Goal: Information Seeking & Learning: Learn about a topic

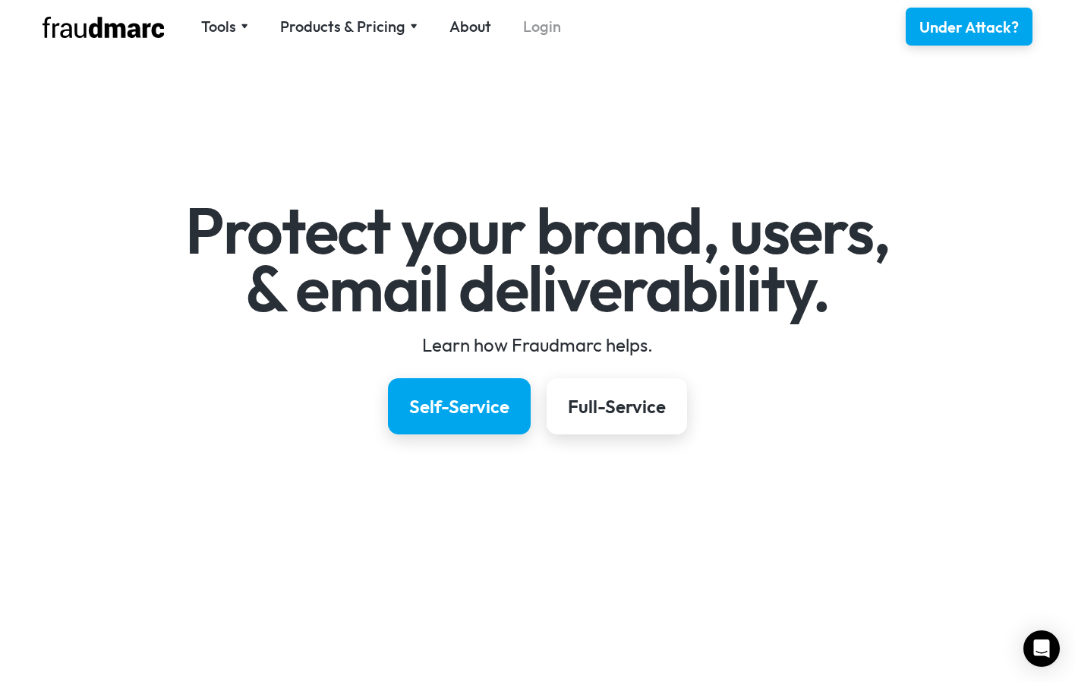
click at [528, 30] on link "Login" at bounding box center [542, 26] width 38 height 21
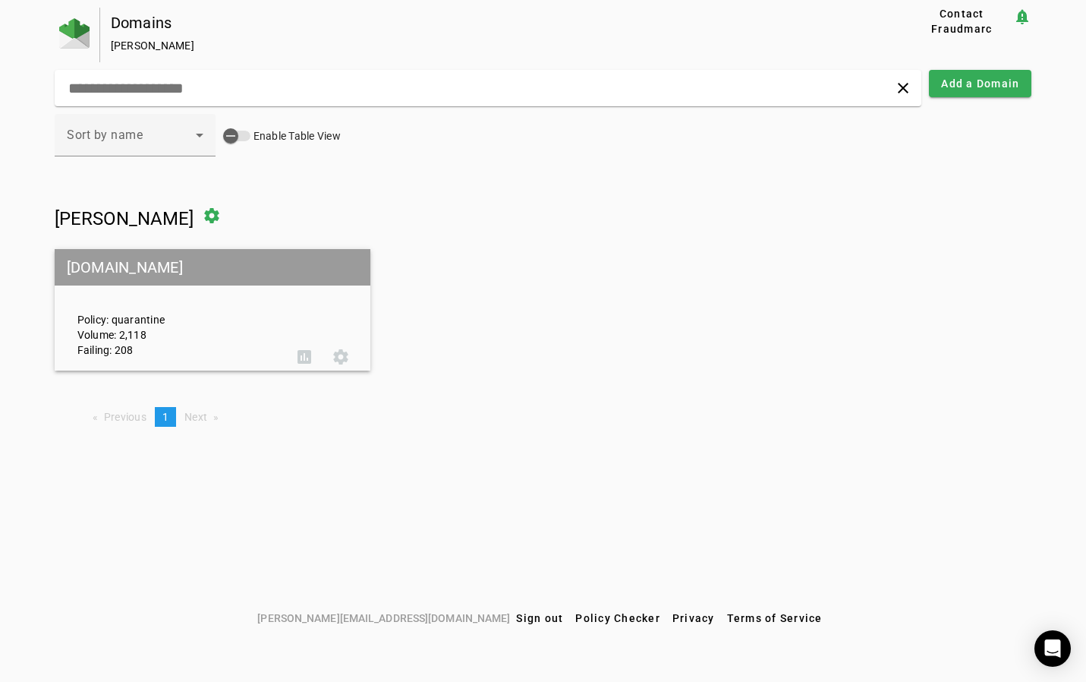
click at [199, 336] on div "Policy: quarantine Volume: 2,118 Failing: 208" at bounding box center [176, 310] width 220 height 95
click at [128, 295] on div "Policy: quarantine Volume: 2,118 Failing: 208" at bounding box center [176, 310] width 220 height 95
click at [342, 358] on span at bounding box center [341, 357] width 36 height 36
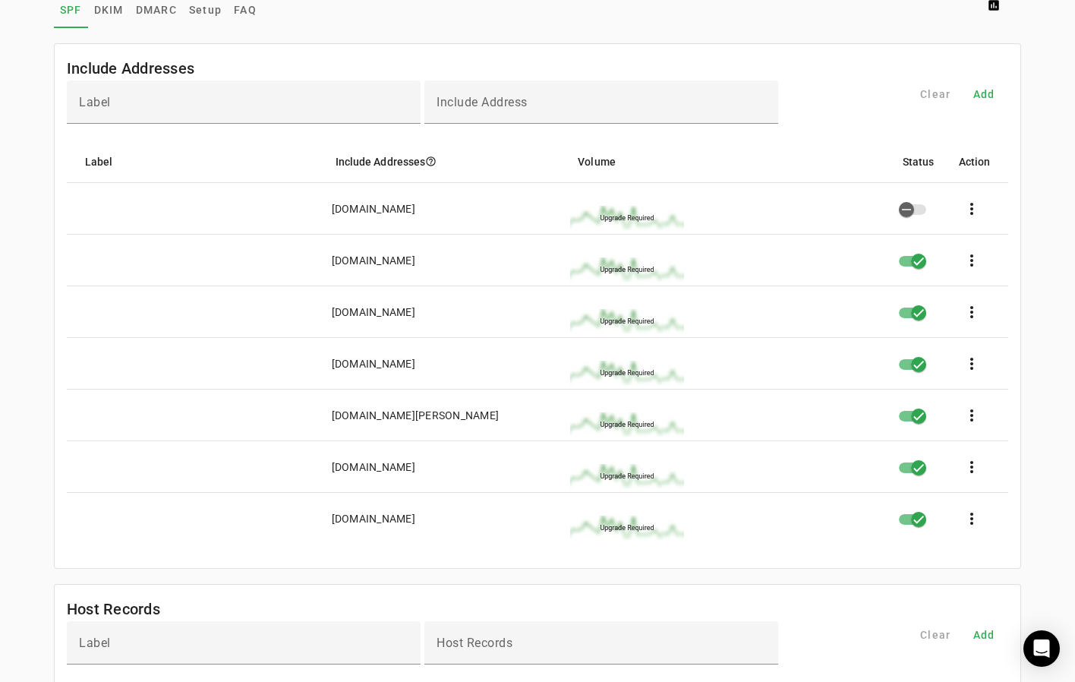
scroll to position [35, 0]
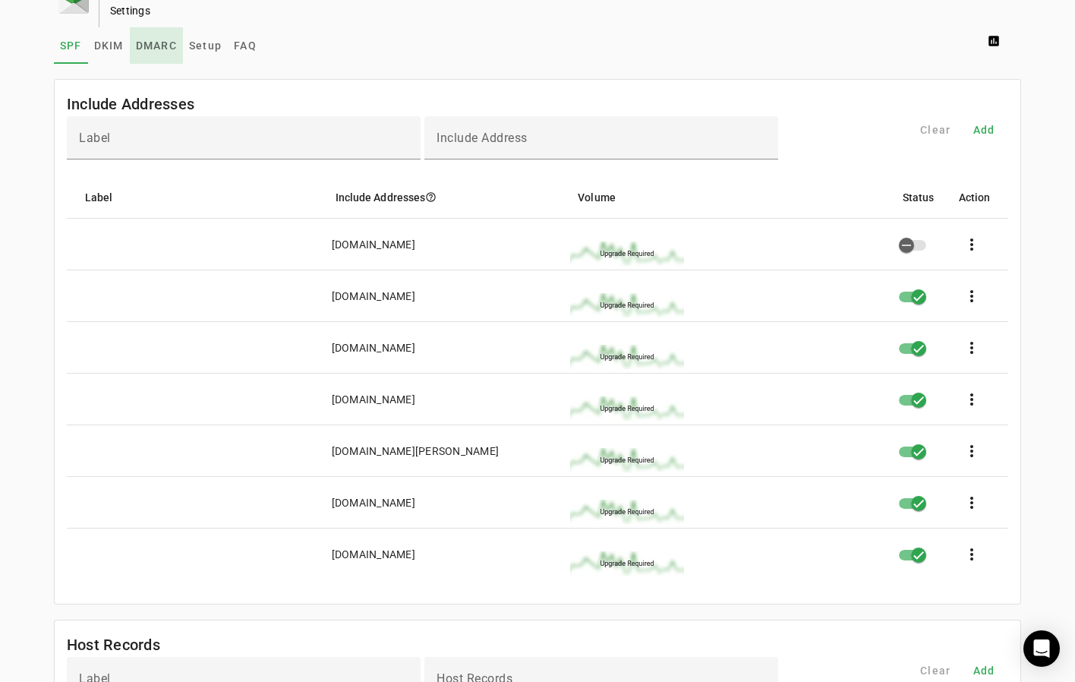
click at [169, 43] on span "DMARC" at bounding box center [156, 45] width 41 height 11
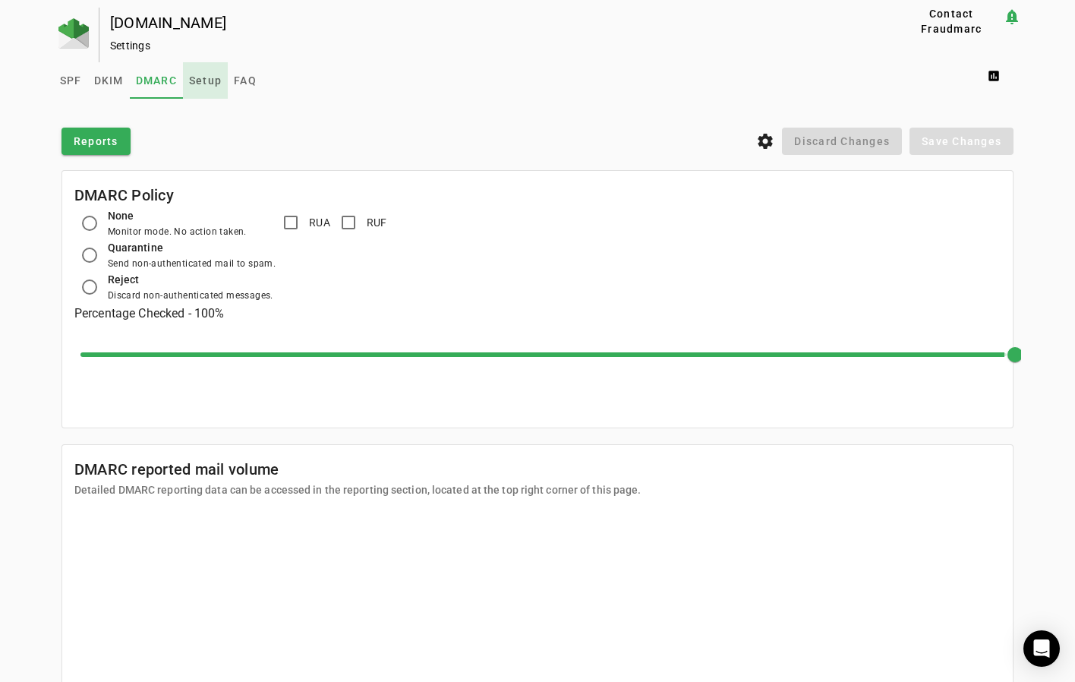
click at [207, 87] on span "Setup" at bounding box center [205, 80] width 33 height 36
